Goal: Information Seeking & Learning: Learn about a topic

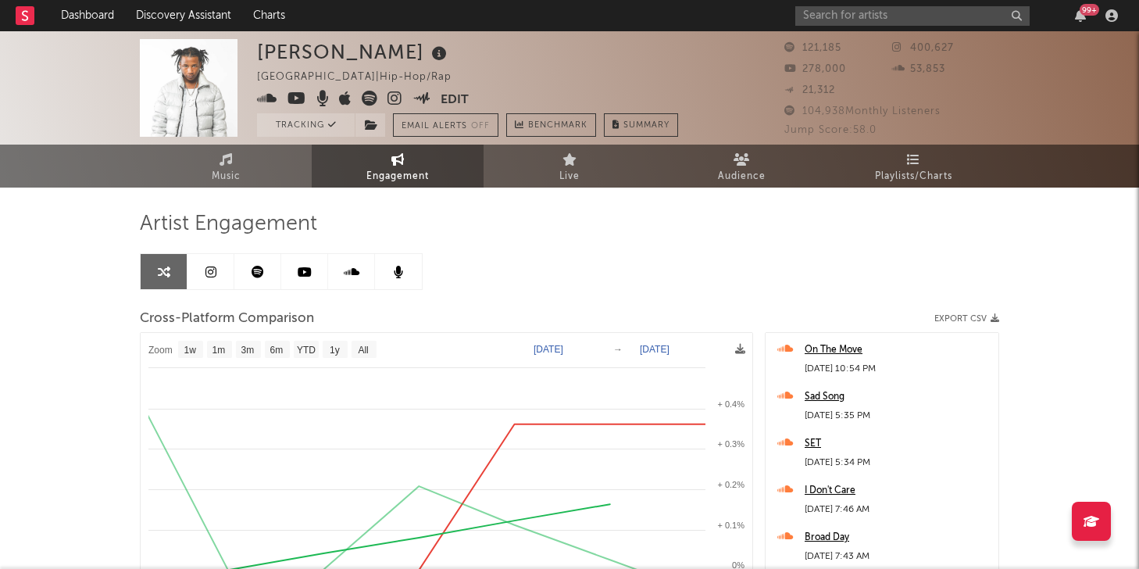
select select "1w"
click at [880, 12] on input "text" at bounding box center [912, 16] width 234 height 20
click at [277, 171] on link "Music" at bounding box center [226, 166] width 172 height 43
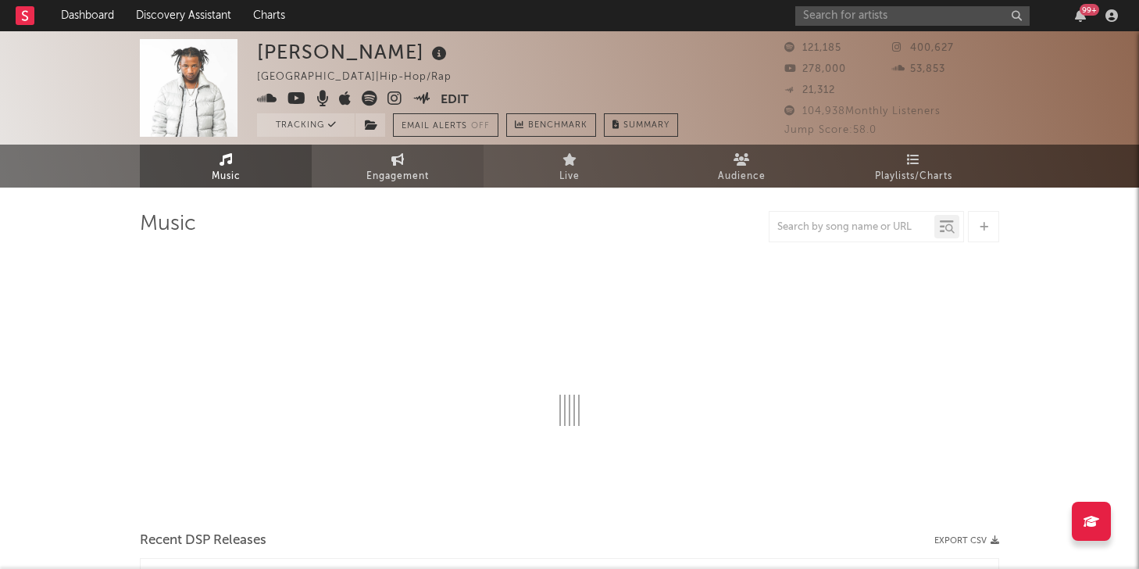
click at [405, 182] on span "Engagement" at bounding box center [397, 176] width 62 height 19
select select "1w"
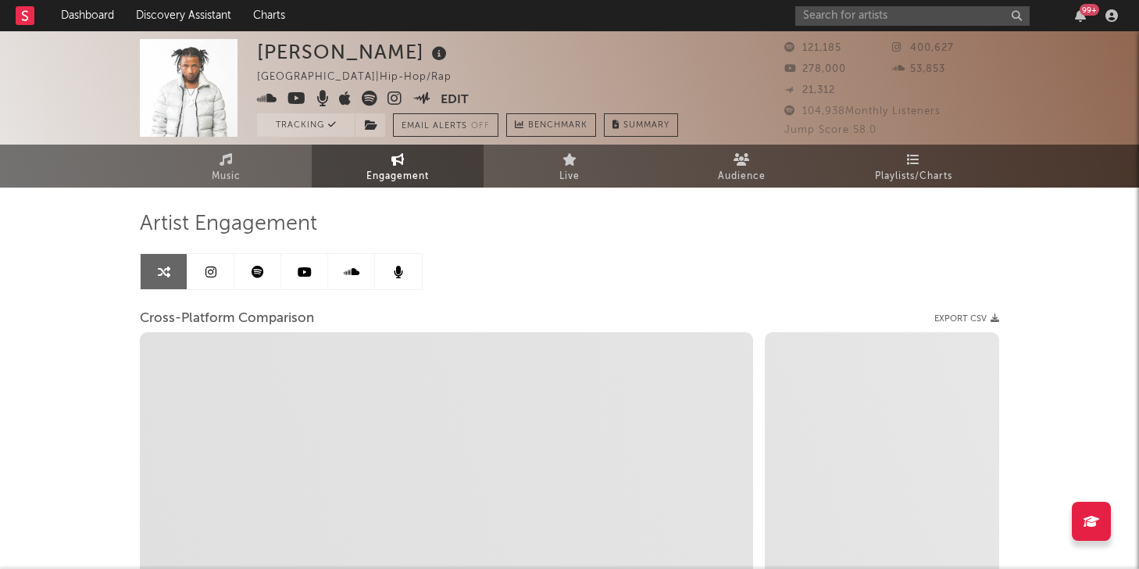
select select "1m"
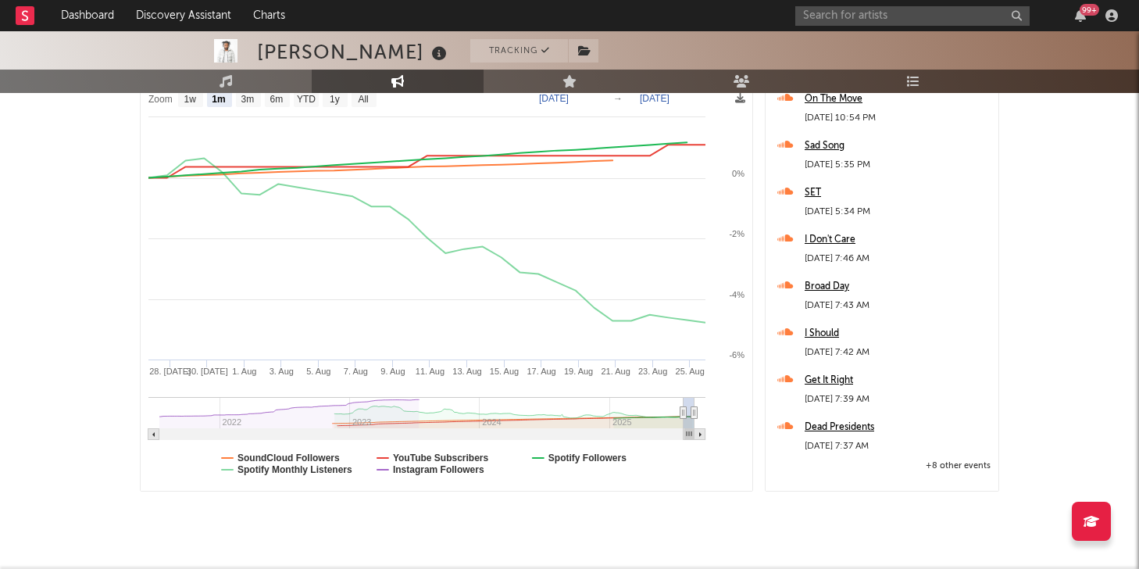
scroll to position [248, 0]
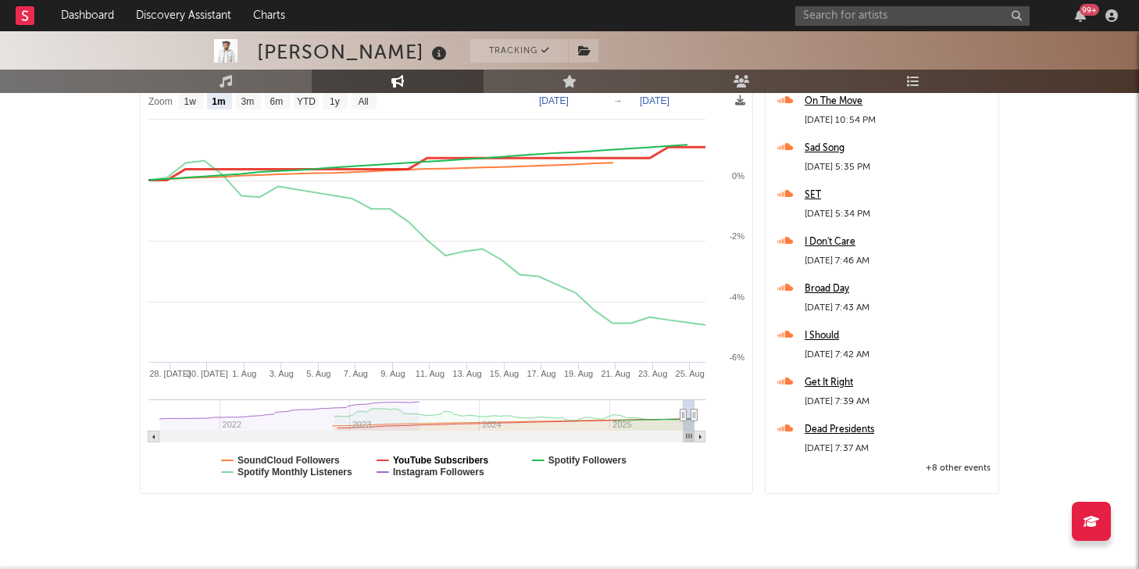
click at [401, 459] on text "YouTube Subscribers" at bounding box center [441, 460] width 96 height 11
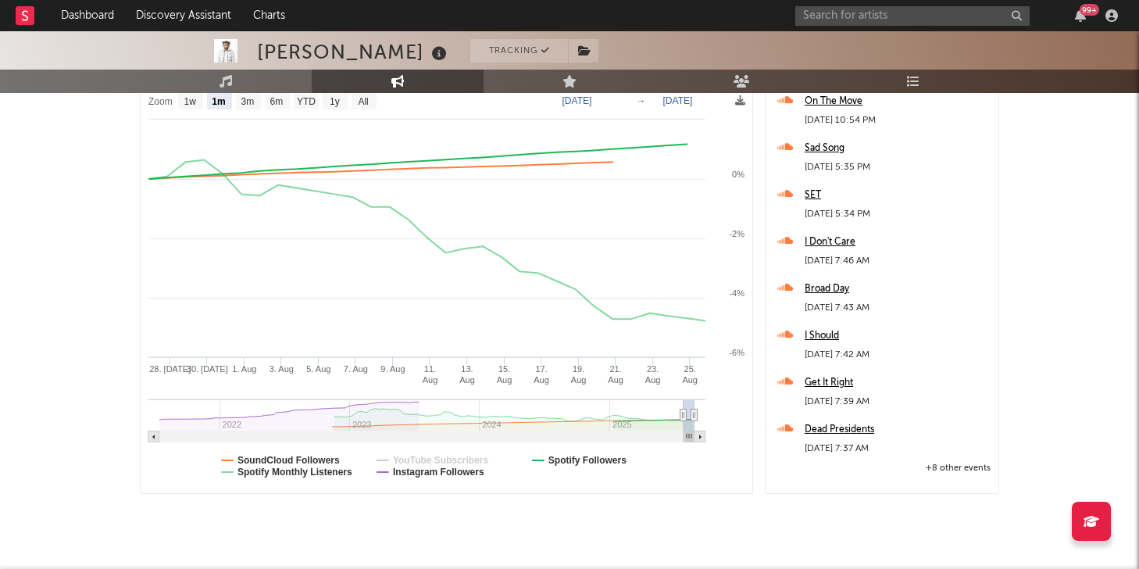
select select "1m"
click at [405, 470] on text "Instagram Followers" at bounding box center [438, 471] width 91 height 11
select select "1m"
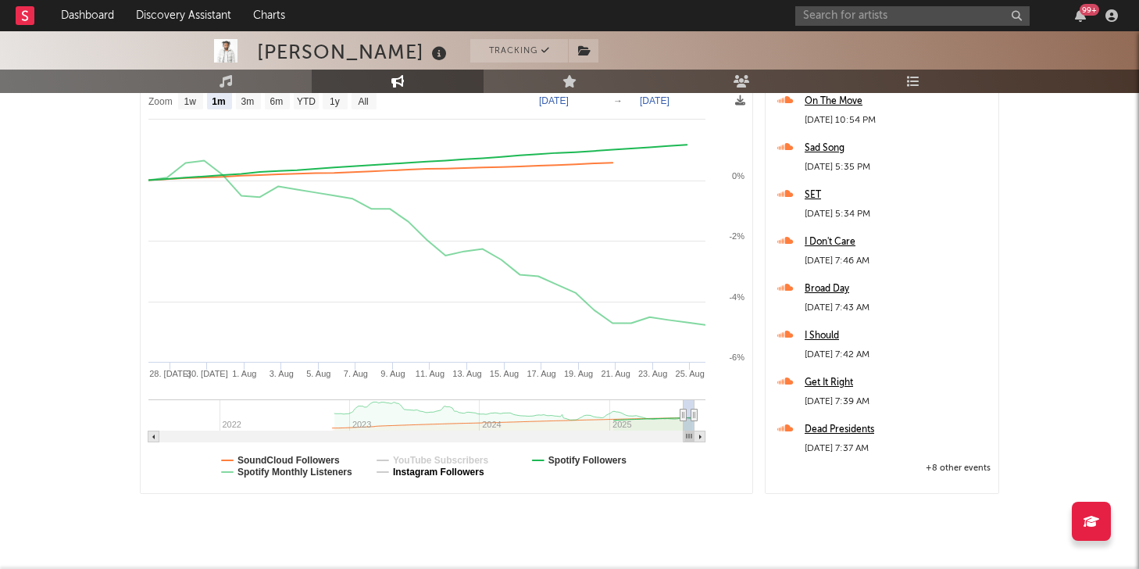
click at [405, 470] on text "Instagram Followers" at bounding box center [438, 471] width 91 height 11
select select "1m"
click at [429, 452] on rect at bounding box center [447, 288] width 612 height 409
click at [430, 455] on text "YouTube Subscribers" at bounding box center [441, 460] width 96 height 11
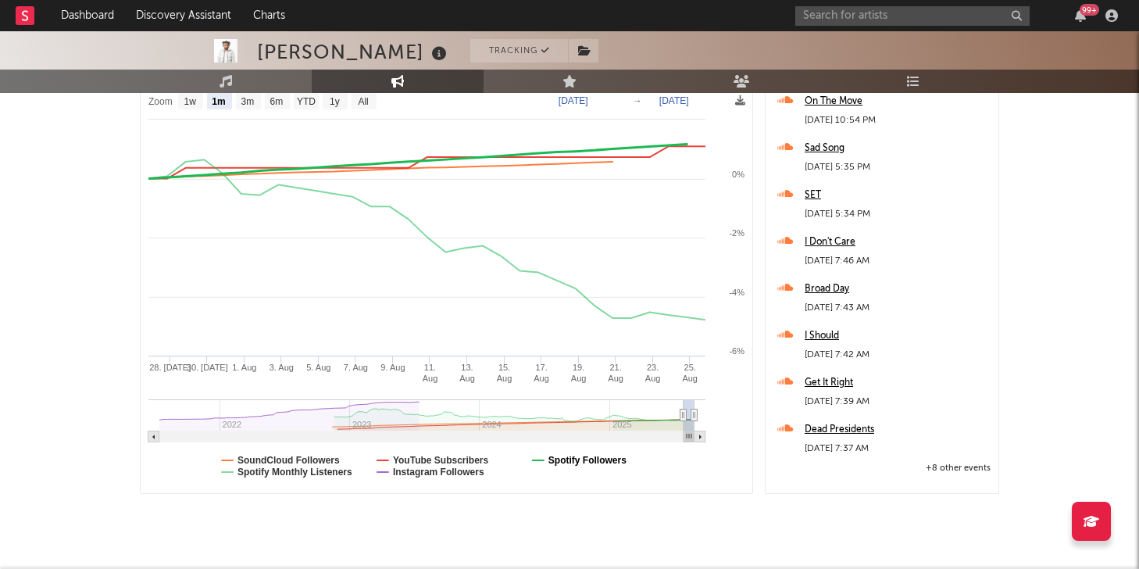
select select "1m"
click at [570, 456] on text "Spotify Followers" at bounding box center [587, 460] width 78 height 11
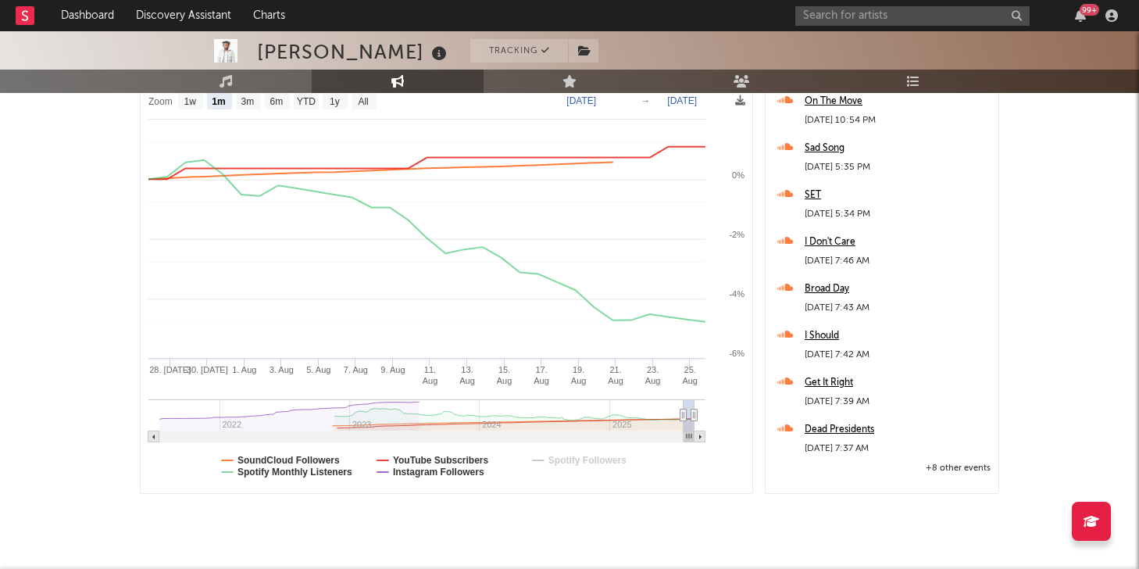
select select "1m"
type input "[DATE]"
click at [416, 400] on rect at bounding box center [421, 414] width 524 height 31
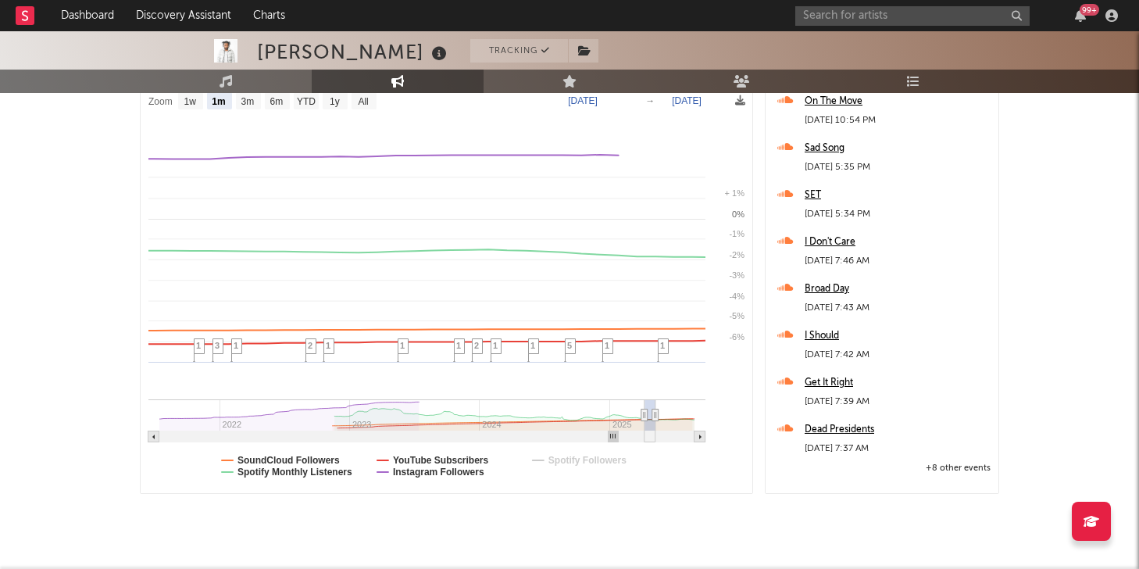
select select "1m"
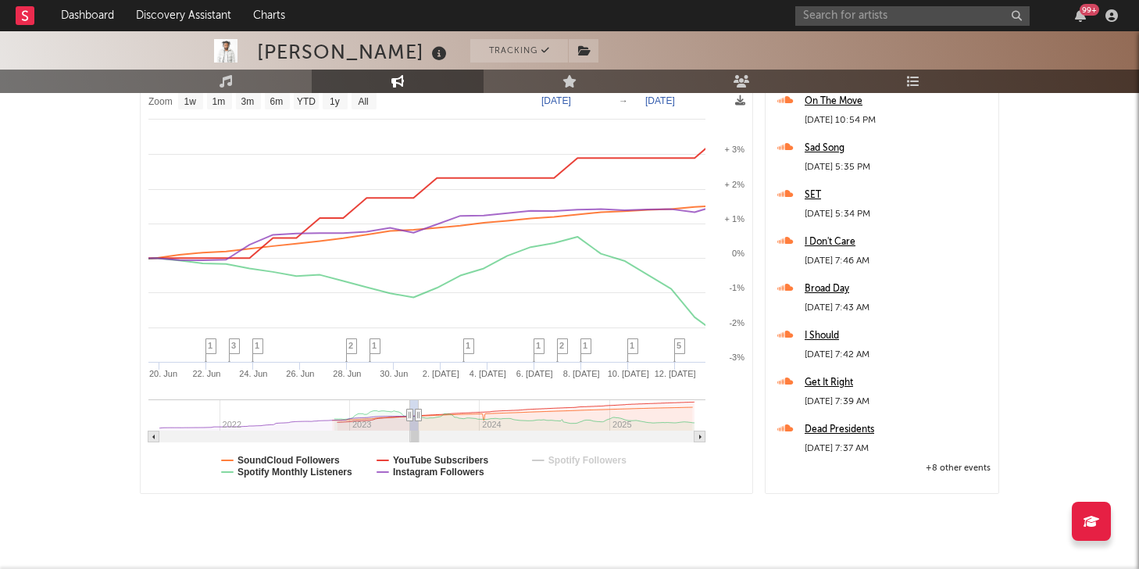
type input "[DATE]"
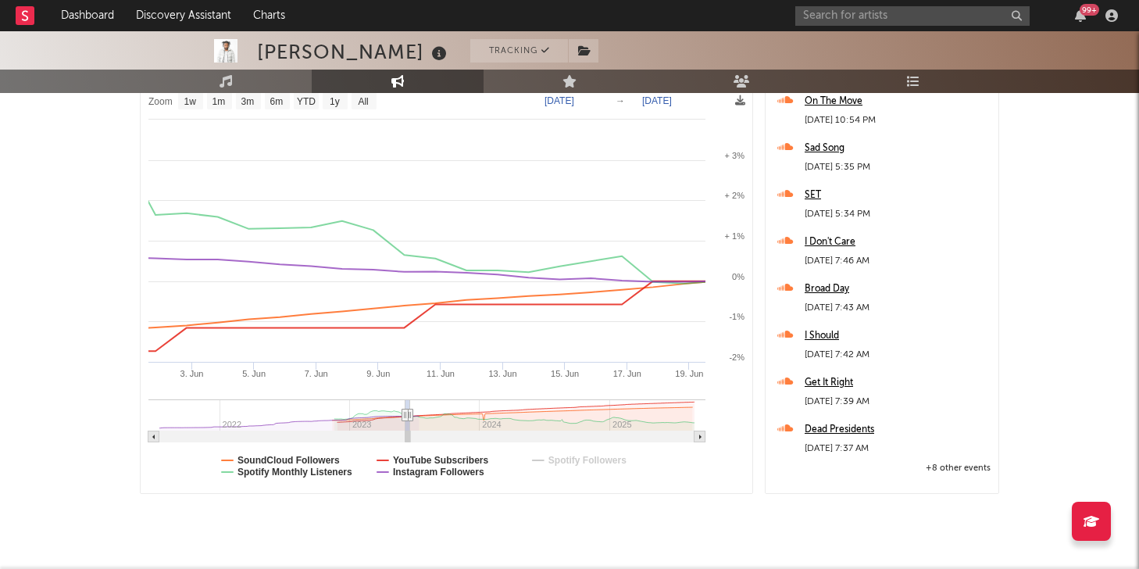
type input "[DATE]"
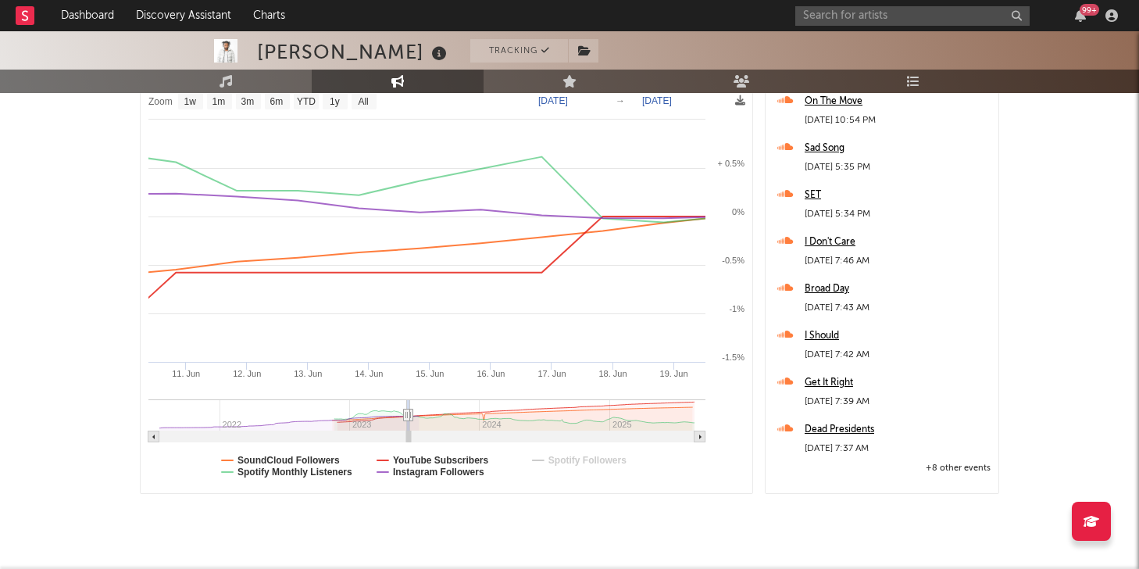
select select "1w"
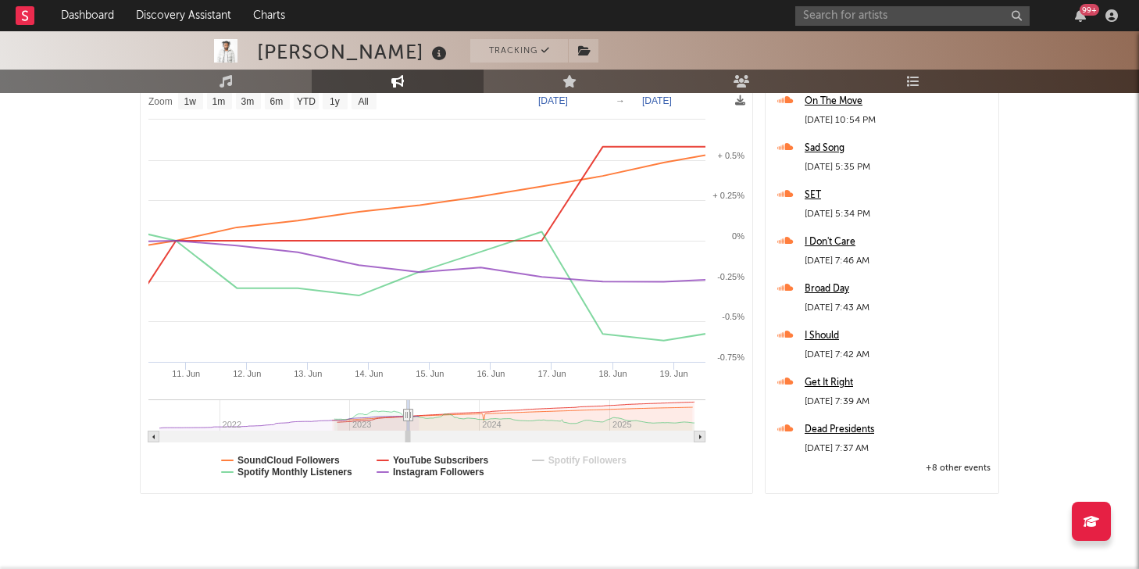
drag, startPoint x: 419, startPoint y: 412, endPoint x: 658, endPoint y: 401, distance: 239.3
drag, startPoint x: 1138, startPoint y: 253, endPoint x: 1138, endPoint y: 191, distance: 62.5
click at [1138, 191] on div "[PERSON_NAME] Tracking [GEOGRAPHIC_DATA] | Hip-Hop/Rap Edit Tracking Email Aler…" at bounding box center [569, 193] width 1139 height 820
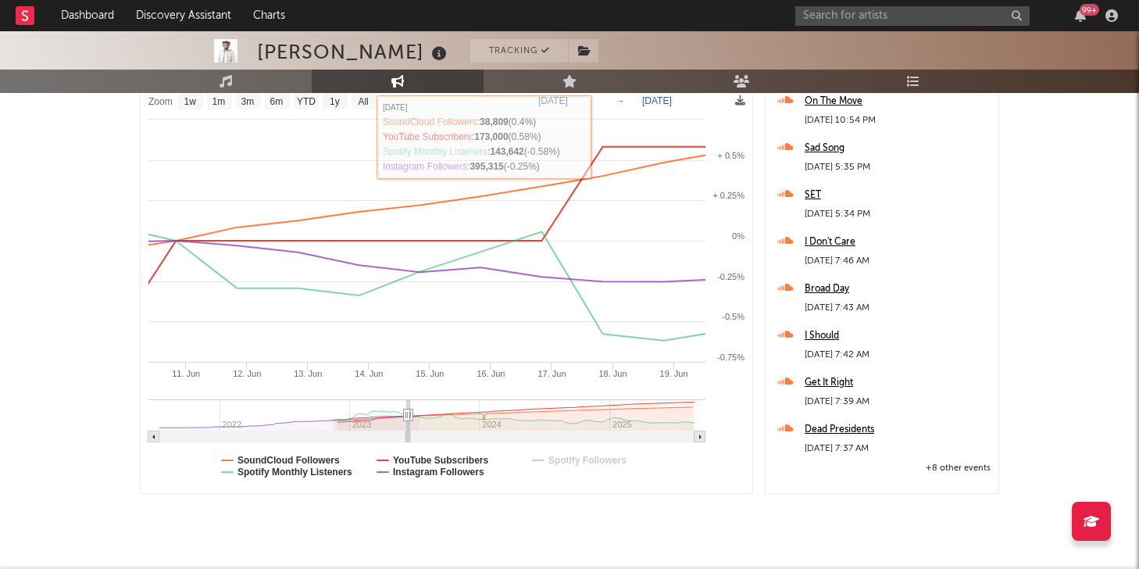
click at [650, 100] on text "[DATE]" at bounding box center [657, 100] width 30 height 11
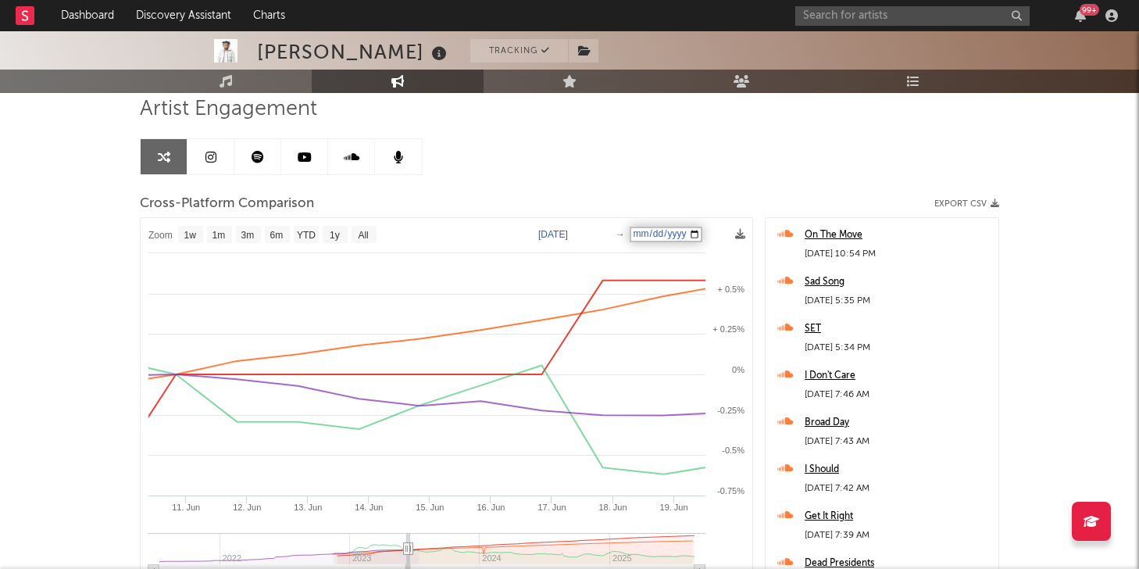
scroll to position [112, 0]
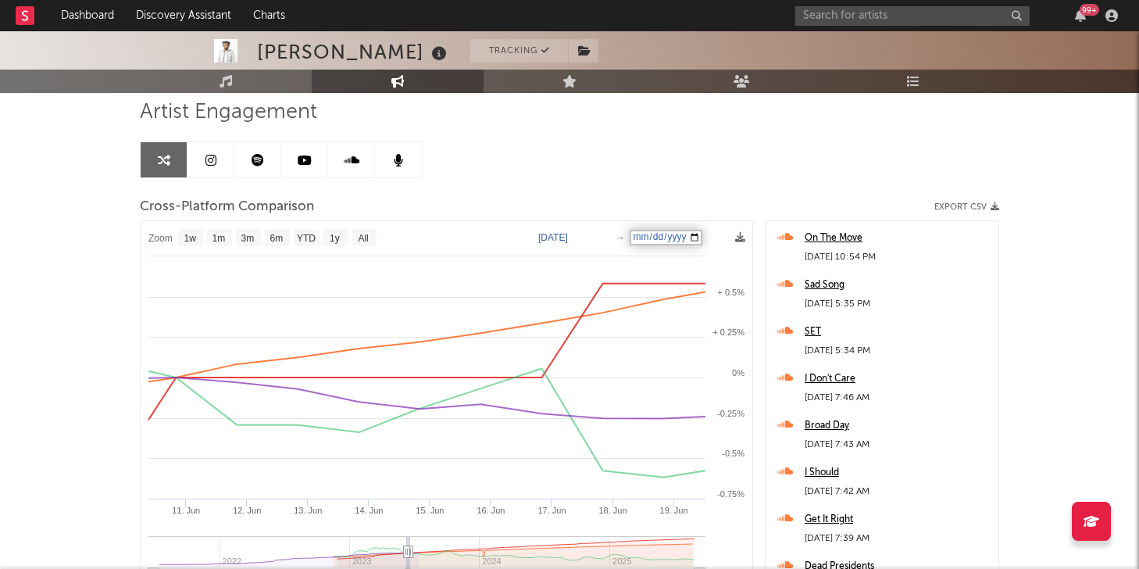
click at [550, 241] on icon "Created with Highcharts 10.3.3 [DATE]. Jun [DATE]. Jun [DATE]. Jun [DATE]. Jun …" at bounding box center [447, 425] width 612 height 409
select select "1w"
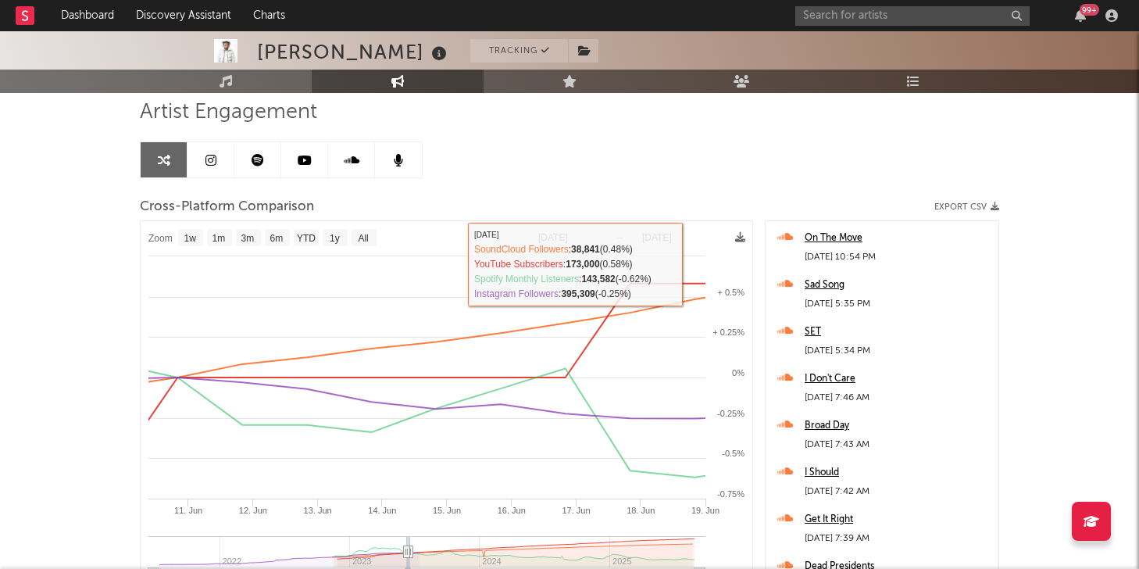
click at [671, 200] on div "Cross-Platform Comparison Export CSV" at bounding box center [569, 207] width 859 height 27
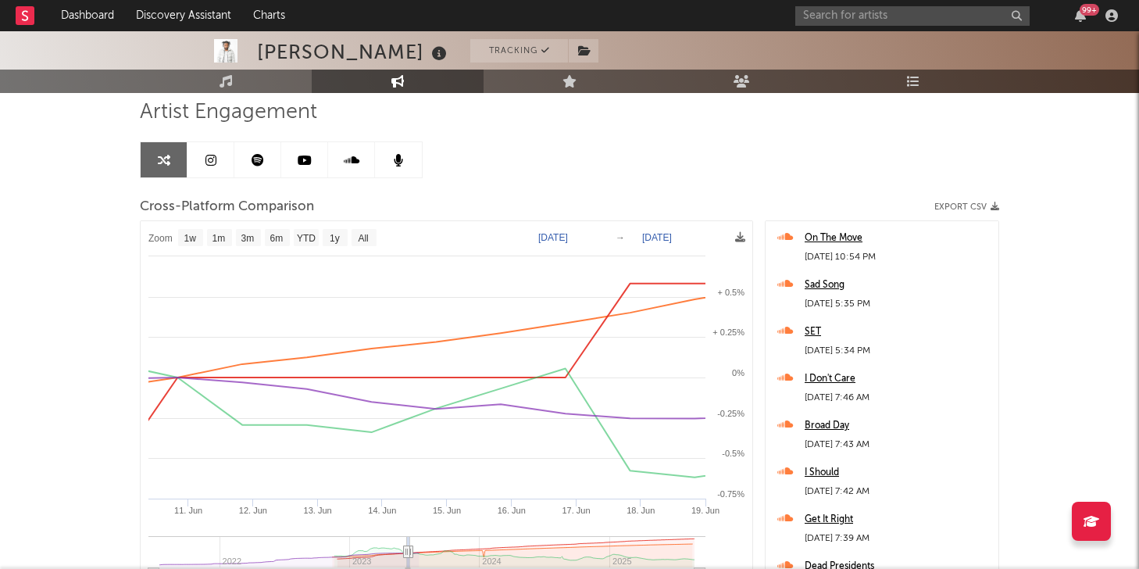
click at [658, 235] on text "[DATE]" at bounding box center [657, 237] width 30 height 11
type input "[DATE]"
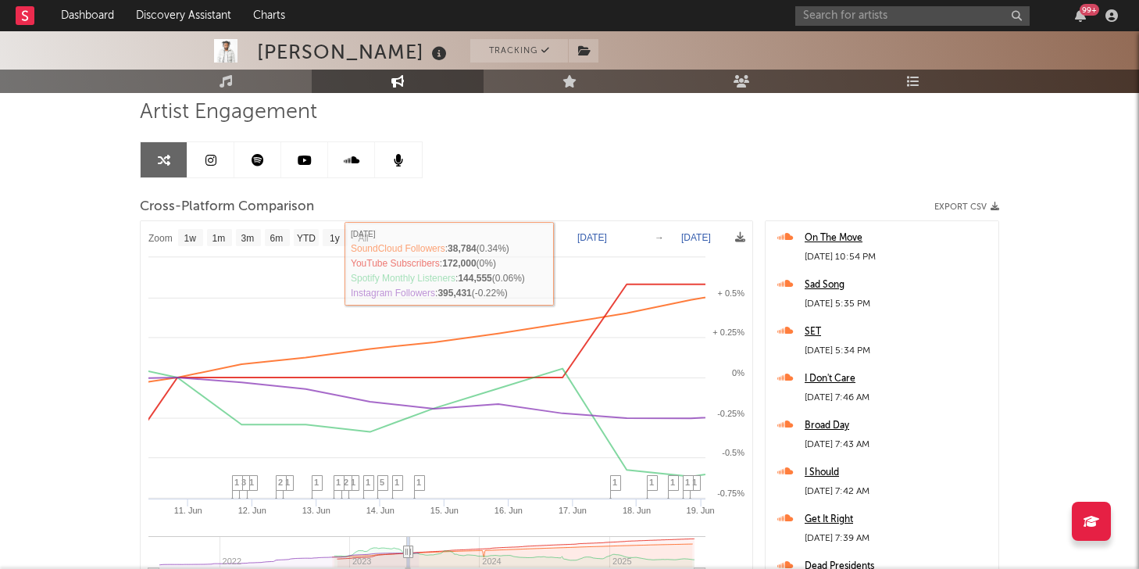
click at [581, 232] on text "[DATE]" at bounding box center [592, 237] width 30 height 11
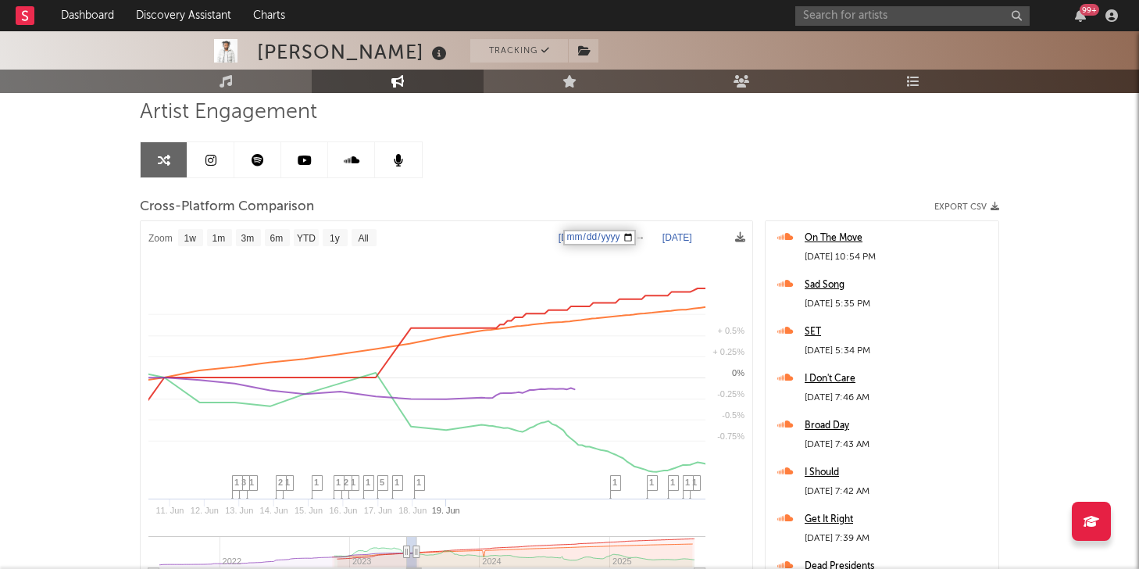
select select "1w"
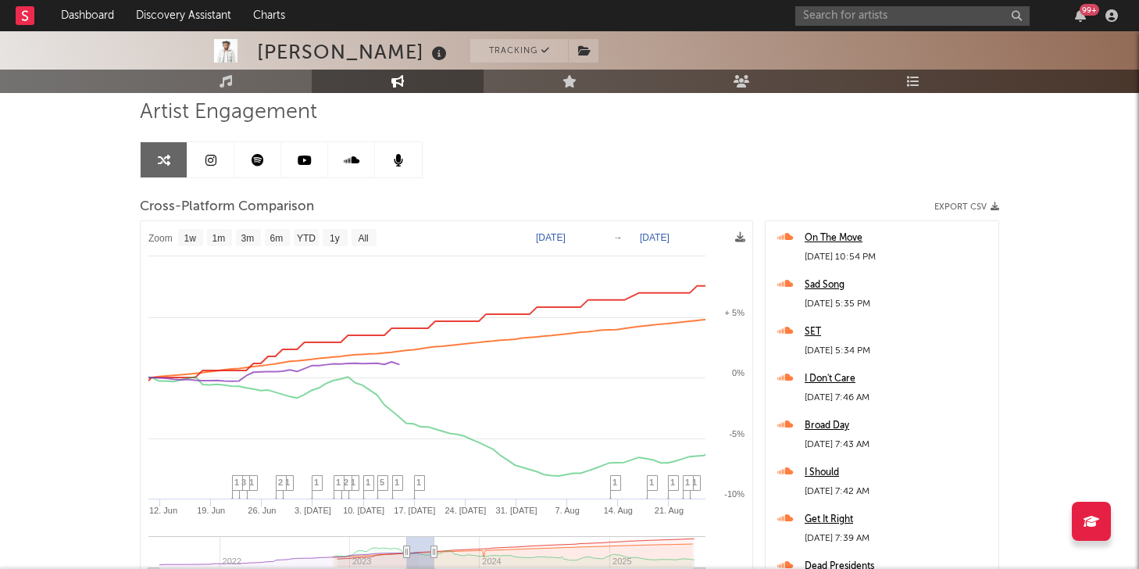
click at [547, 238] on text "[DATE]" at bounding box center [551, 237] width 30 height 11
select select "1w"
